Goal: Task Accomplishment & Management: Complete application form

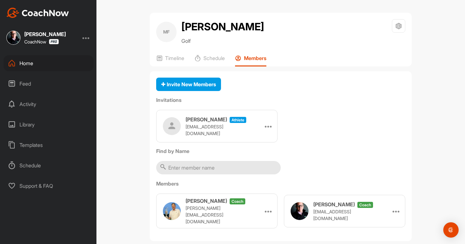
click at [47, 64] on div "Home" at bounding box center [49, 63] width 90 height 16
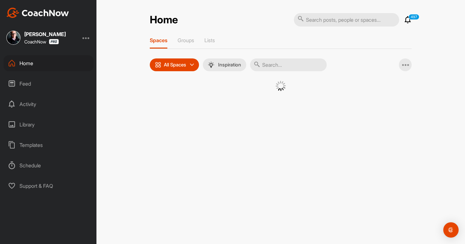
click at [47, 64] on div "Home" at bounding box center [49, 63] width 90 height 16
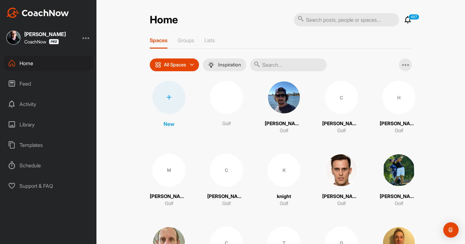
click at [163, 101] on div at bounding box center [168, 97] width 33 height 33
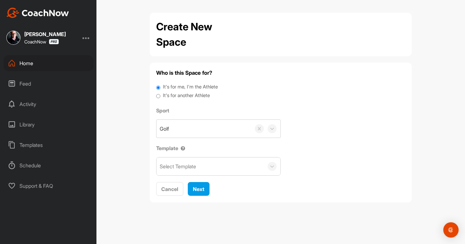
click at [192, 93] on label "It's for another Athlete" at bounding box center [186, 95] width 47 height 7
click at [185, 98] on label "It's for another Athlete" at bounding box center [186, 95] width 47 height 7
click at [160, 98] on input "It's for another Athlete" at bounding box center [158, 96] width 4 height 9
radio input "true"
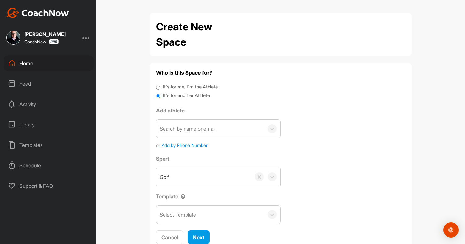
paste input "[EMAIL_ADDRESS][DOMAIN_NAME]"
drag, startPoint x: 188, startPoint y: 135, endPoint x: 190, endPoint y: 139, distance: 4.7
click at [189, 135] on div "Search by name or email" at bounding box center [209, 129] width 107 height 18
type input "[EMAIL_ADDRESS][DOMAIN_NAME]"
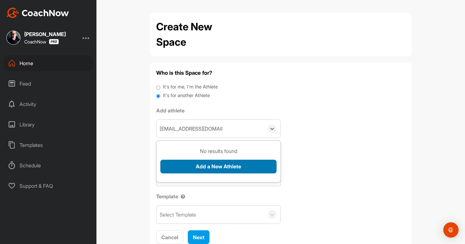
click at [192, 167] on button "Add a New Athlete" at bounding box center [218, 167] width 116 height 14
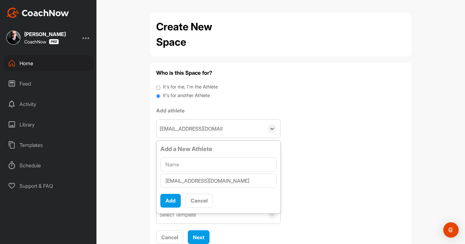
scroll to position [4, 0]
click at [176, 172] on div "[EMAIL_ADDRESS][DOMAIN_NAME]" at bounding box center [218, 180] width 116 height 17
click at [174, 162] on input "text" at bounding box center [218, 164] width 116 height 14
paste input "[PERSON_NAME]"
type input "[PERSON_NAME]"
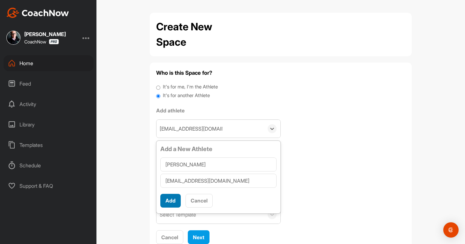
click at [174, 201] on button "Add" at bounding box center [170, 201] width 20 height 14
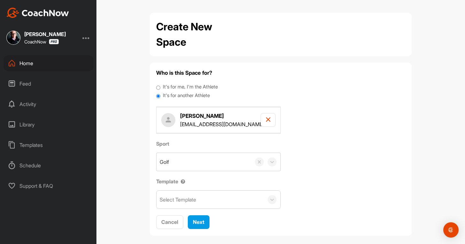
scroll to position [6, 0]
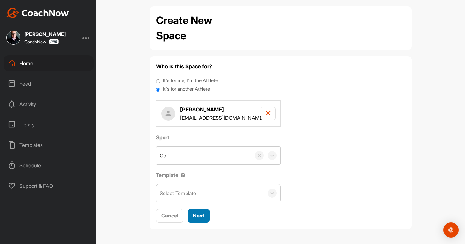
click at [200, 217] on span "Next" at bounding box center [198, 215] width 11 height 6
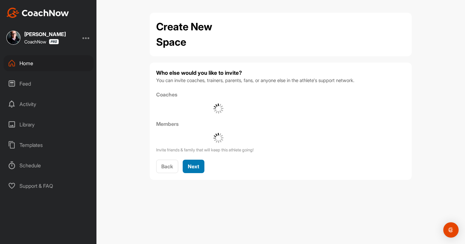
scroll to position [0, 0]
click at [87, 35] on div at bounding box center [86, 38] width 8 height 8
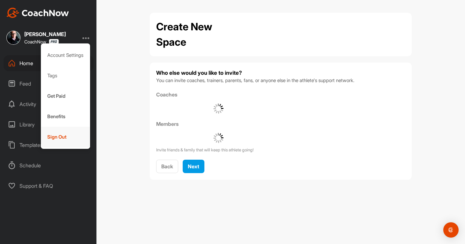
click at [70, 137] on div "Sign Out" at bounding box center [65, 137] width 49 height 20
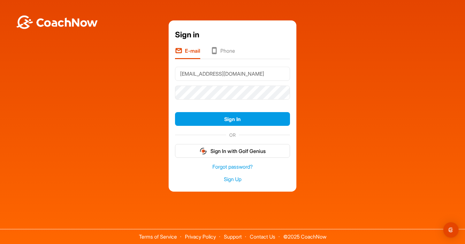
click at [203, 74] on input "[EMAIL_ADDRESS][DOMAIN_NAME]" at bounding box center [232, 74] width 115 height 14
type input "[EMAIL_ADDRESS][DOMAIN_NAME]"
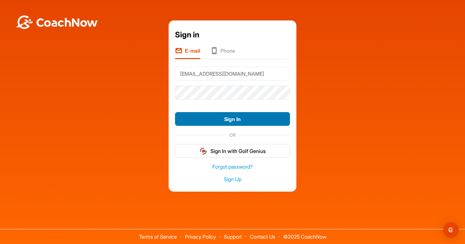
click at [224, 116] on button "Sign In" at bounding box center [232, 119] width 115 height 14
